Goal: Information Seeking & Learning: Learn about a topic

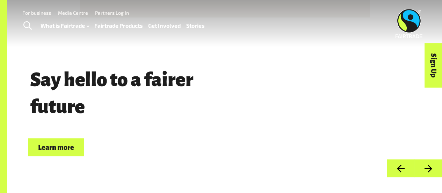
click at [27, 26] on span "Toggle Search" at bounding box center [27, 25] width 8 height 9
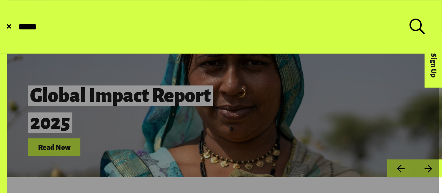
type input "*****"
click at [17, 27] on button "Submit Search" at bounding box center [17, 27] width 0 height 0
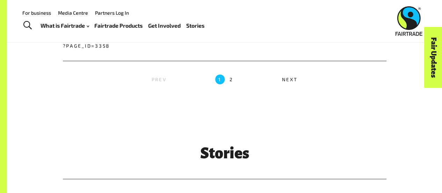
scroll to position [779, 0]
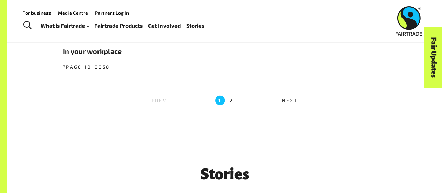
click at [283, 102] on span "Next" at bounding box center [290, 101] width 16 height 6
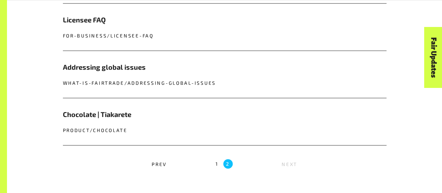
scroll to position [531, 0]
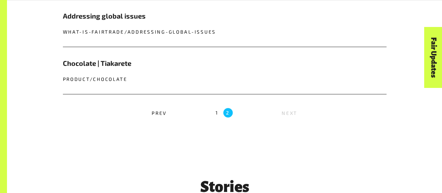
click at [218, 114] on label "1" at bounding box center [217, 112] width 3 height 9
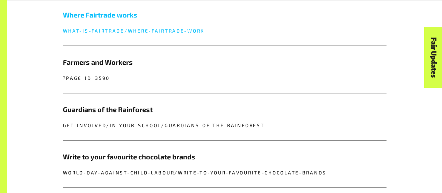
scroll to position [392, 0]
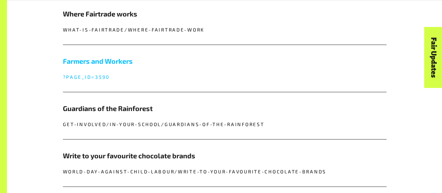
click at [108, 72] on link "Farmers and Workers ?page_id=3590" at bounding box center [225, 68] width 324 height 47
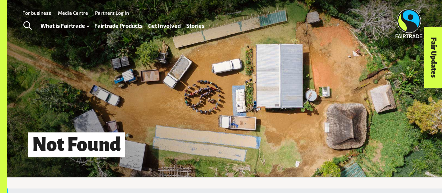
click at [402, 33] on img at bounding box center [409, 23] width 27 height 29
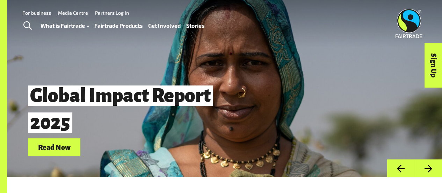
click at [135, 25] on link "Fairtrade Products" at bounding box center [118, 26] width 48 height 10
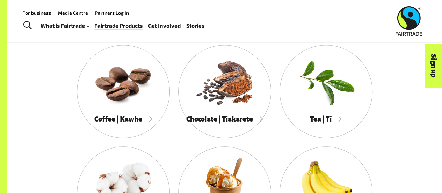
scroll to position [346, 0]
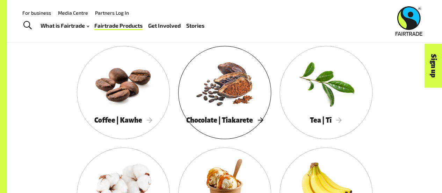
click at [233, 108] on div at bounding box center [224, 82] width 93 height 60
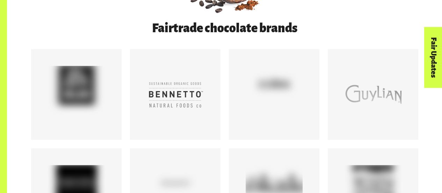
scroll to position [377, 0]
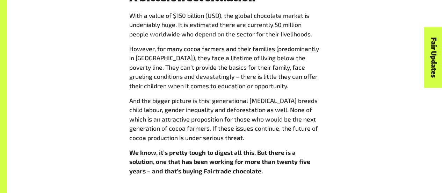
click at [248, 38] on p "With a value of $150 billion (USD), the global chocolate market is undeniably h…" at bounding box center [224, 25] width 191 height 28
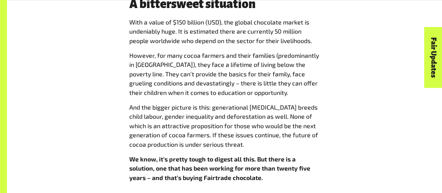
scroll to position [841, 0]
